Goal: Information Seeking & Learning: Compare options

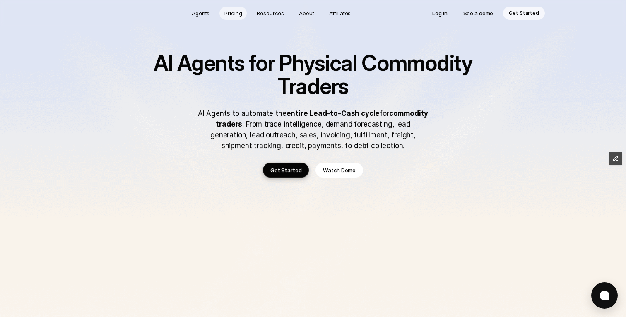
click at [232, 14] on p "Pricing" at bounding box center [232, 13] width 17 height 8
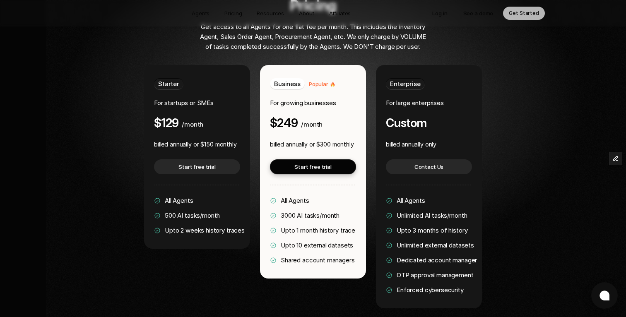
scroll to position [1607, 0]
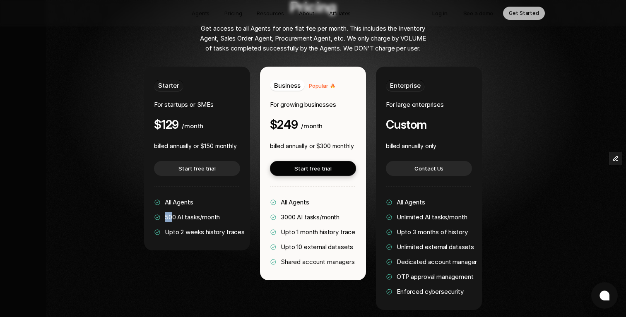
drag, startPoint x: 165, startPoint y: 192, endPoint x: 173, endPoint y: 192, distance: 8.3
click at [173, 213] on span "500 AI tasks/month" at bounding box center [192, 217] width 55 height 8
drag, startPoint x: 281, startPoint y: 192, endPoint x: 314, endPoint y: 192, distance: 32.3
click at [314, 213] on span "3000 AI tasks/month" at bounding box center [310, 217] width 59 height 8
drag, startPoint x: 321, startPoint y: 121, endPoint x: 357, endPoint y: 122, distance: 35.6
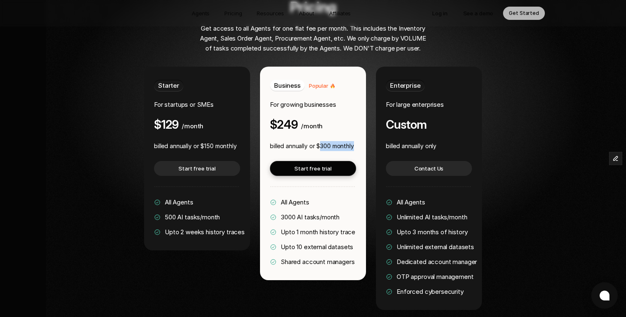
click at [357, 122] on div "Business Popular For growing businesses $249 /month billed annually or $300 mon…" at bounding box center [313, 174] width 106 height 214
click at [342, 141] on p "billed annually or $300 monthly" at bounding box center [312, 146] width 84 height 10
drag, startPoint x: 321, startPoint y: 121, endPoint x: 352, endPoint y: 123, distance: 31.1
click at [352, 141] on p "billed annually or $300 monthly" at bounding box center [312, 146] width 84 height 10
drag, startPoint x: 205, startPoint y: 121, endPoint x: 239, endPoint y: 123, distance: 34.0
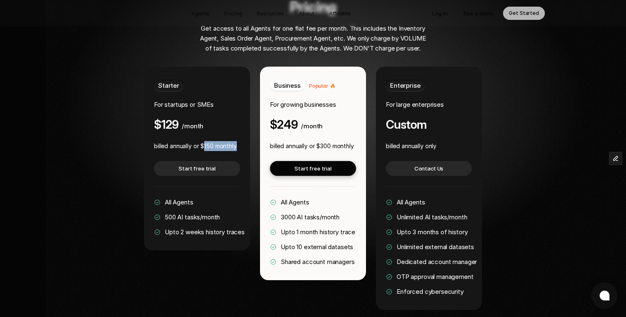
click at [239, 123] on div "Starter For startups or SMEs $129 /month billed annually or $150 monthly Start …" at bounding box center [197, 159] width 106 height 184
drag, startPoint x: 165, startPoint y: 192, endPoint x: 176, endPoint y: 192, distance: 10.8
click at [176, 213] on span "500 AI tasks/month" at bounding box center [192, 217] width 55 height 8
drag, startPoint x: 282, startPoint y: 192, endPoint x: 296, endPoint y: 192, distance: 13.7
click at [296, 213] on span "3000 AI tasks/month" at bounding box center [310, 217] width 59 height 8
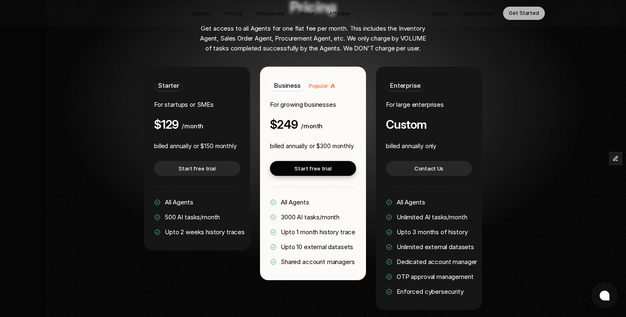
click at [290, 213] on span "3000 AI tasks/month" at bounding box center [310, 217] width 59 height 8
click at [308, 213] on span "3000 AI tasks/month" at bounding box center [310, 217] width 59 height 8
